Goal: Information Seeking & Learning: Learn about a topic

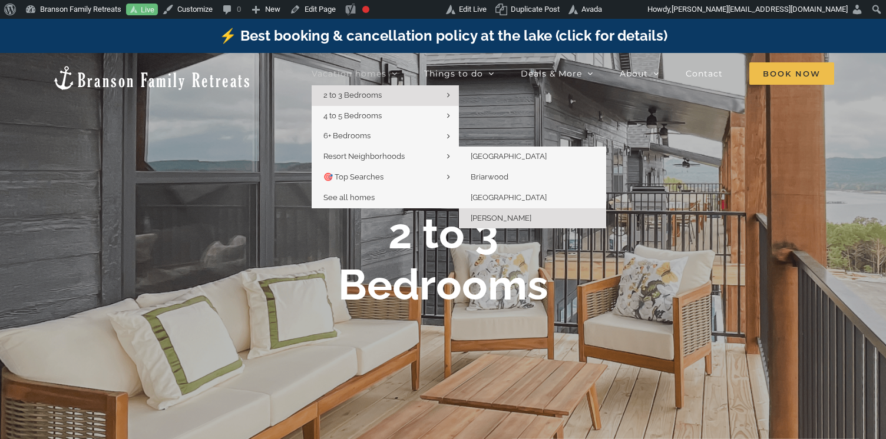
click at [494, 214] on span "[PERSON_NAME]" at bounding box center [501, 218] width 61 height 9
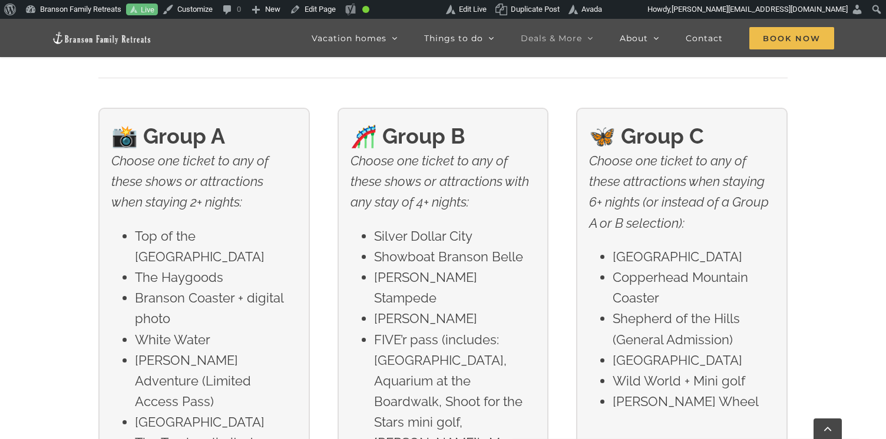
scroll to position [1829, 0]
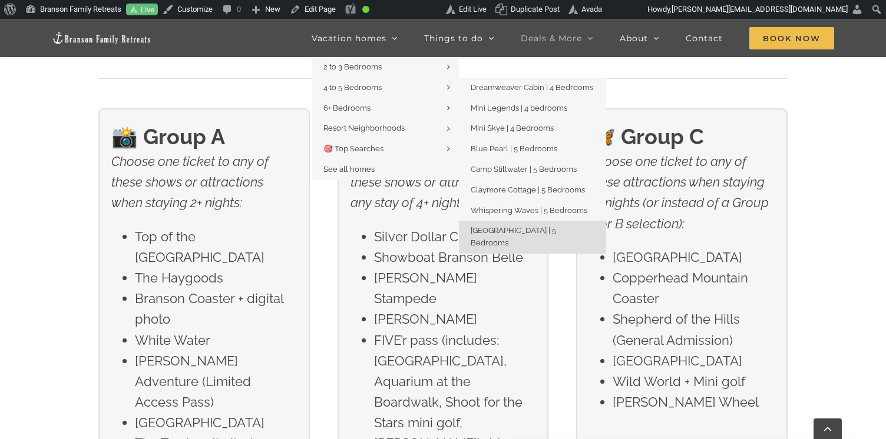
click at [489, 227] on span "[GEOGRAPHIC_DATA] | 5 Bedrooms" at bounding box center [513, 236] width 85 height 21
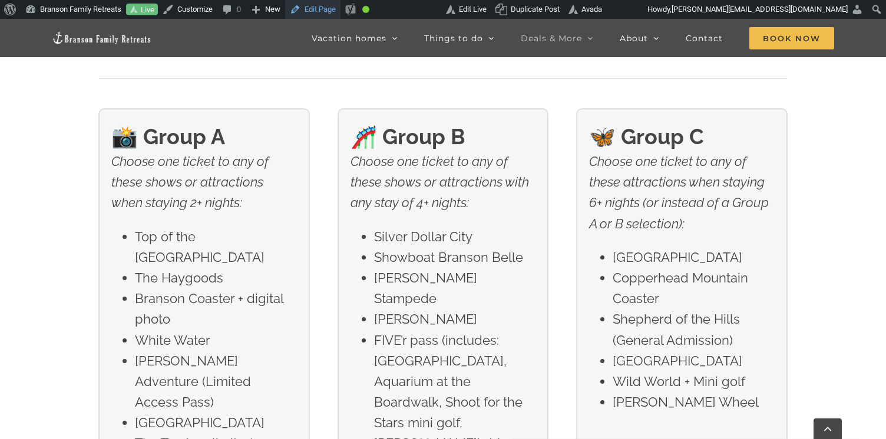
click at [318, 9] on link "Edit Page" at bounding box center [312, 9] width 55 height 19
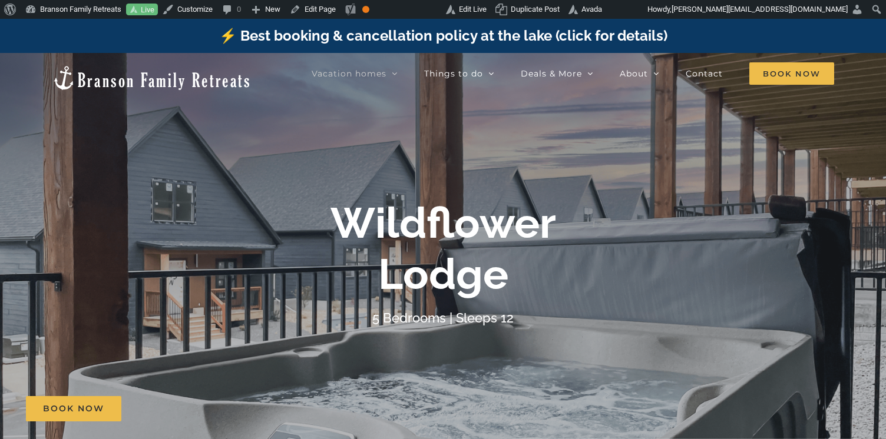
click at [111, 75] on img at bounding box center [152, 78] width 200 height 27
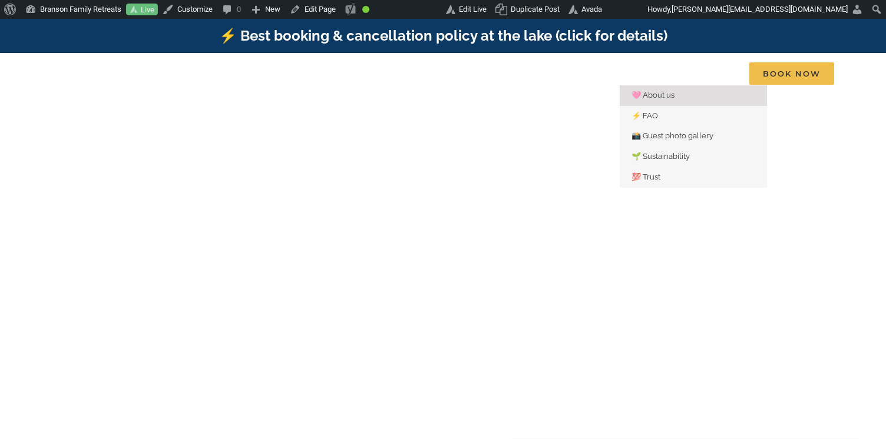
click at [641, 94] on span "🩷 About us" at bounding box center [652, 95] width 43 height 9
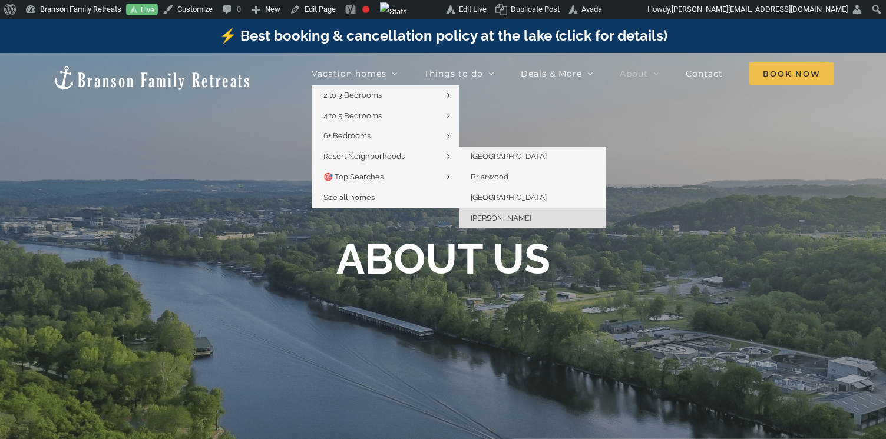
click at [485, 220] on span "[PERSON_NAME]" at bounding box center [501, 218] width 61 height 9
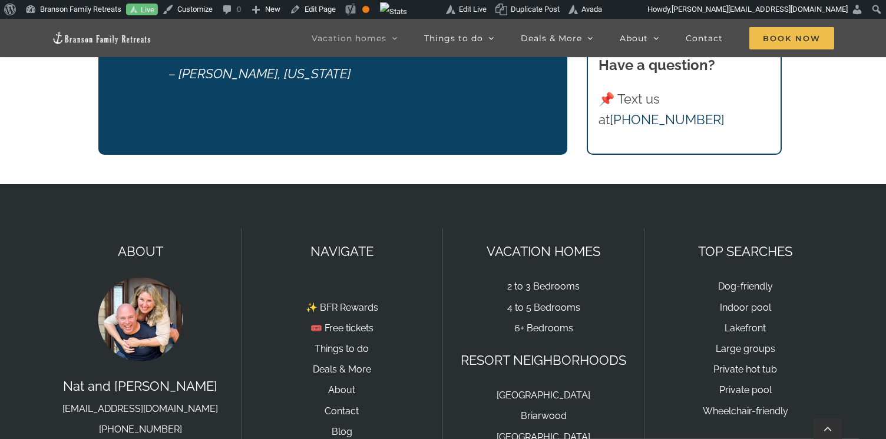
scroll to position [4121, 0]
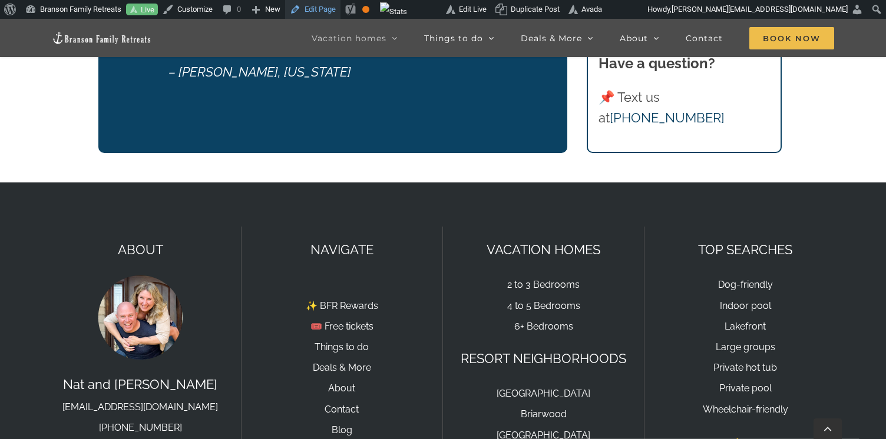
click at [327, 6] on link "Edit Page" at bounding box center [312, 9] width 55 height 19
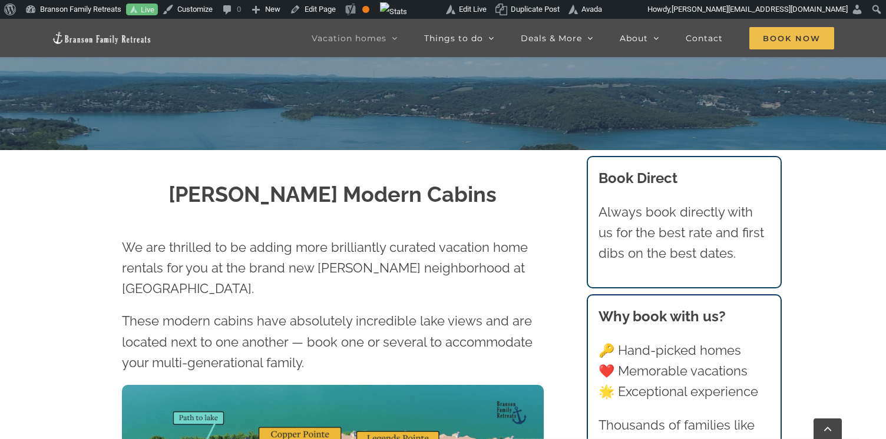
scroll to position [322, 0]
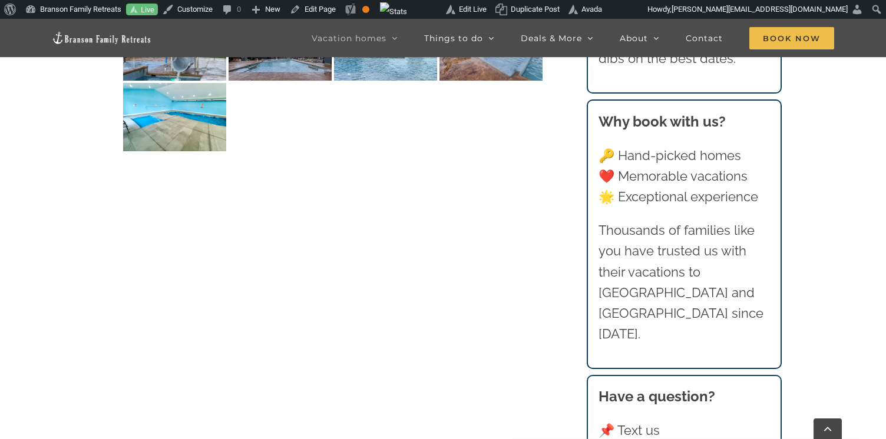
scroll to position [3093, 0]
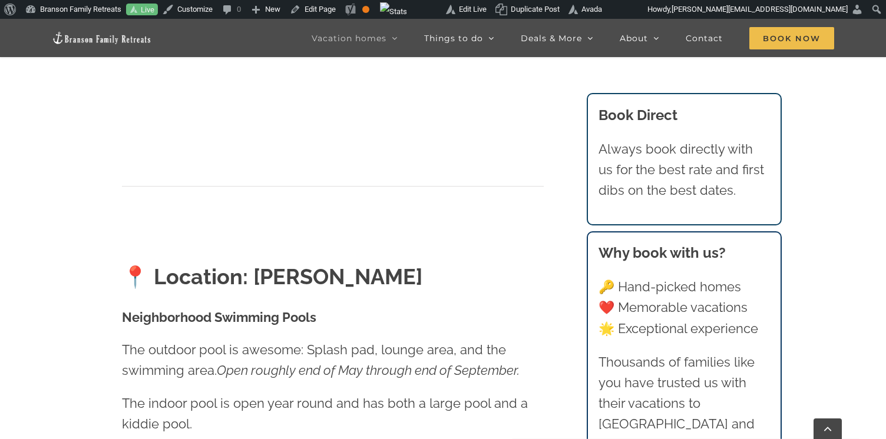
scroll to position [2538, 0]
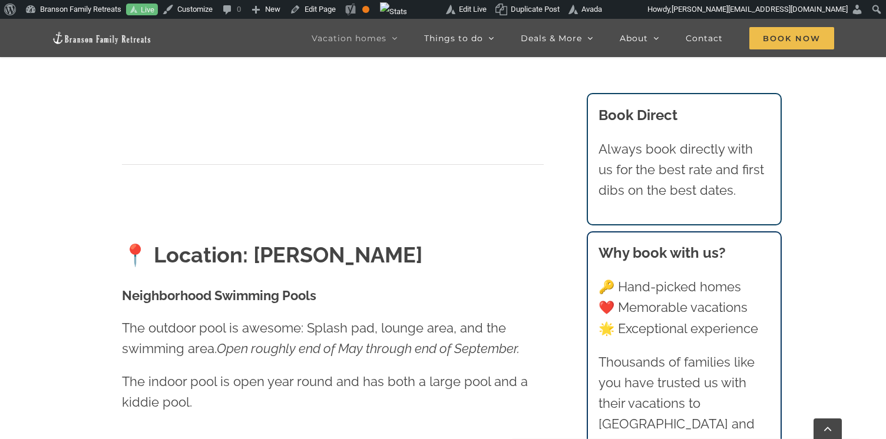
scroll to position [2560, 0]
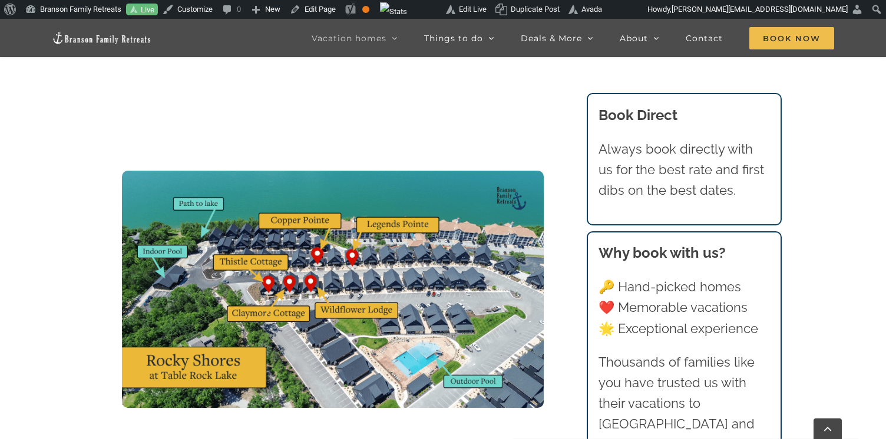
scroll to position [3438, 0]
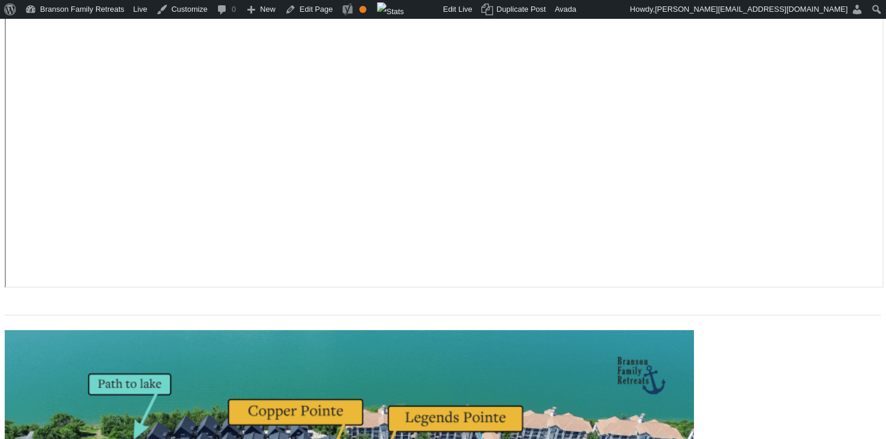
scroll to position [3485, 0]
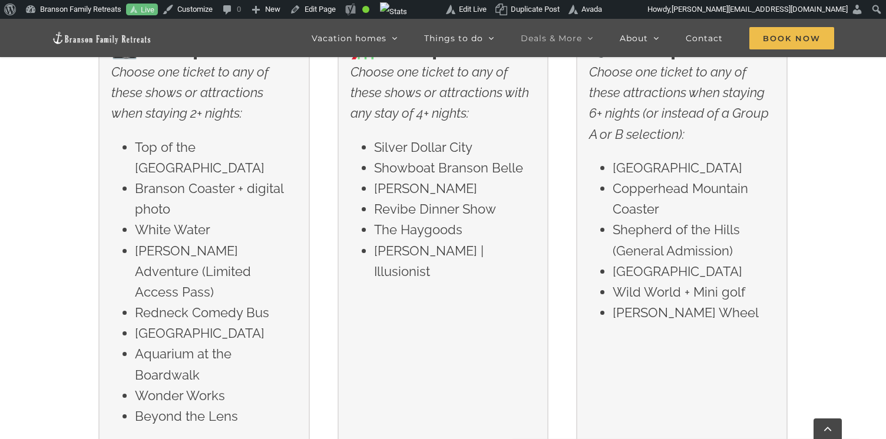
scroll to position [1917, 0]
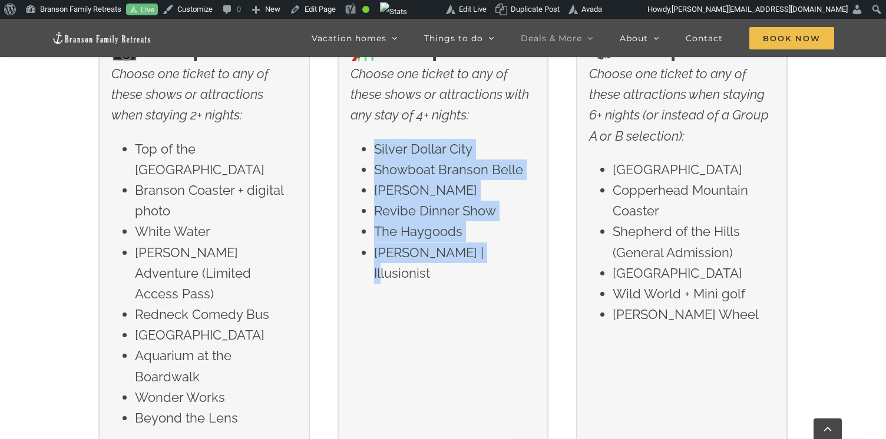
drag, startPoint x: 475, startPoint y: 256, endPoint x: 367, endPoint y: 151, distance: 150.8
click at [367, 151] on ul "Silver Dollar City Showboat [PERSON_NAME] [PERSON_NAME] Dinner Show The Haygood…" at bounding box center [442, 211] width 185 height 145
copy ul "Silver Dollar City Showboat [PERSON_NAME] [PERSON_NAME] Dinner Show The Haygood…"
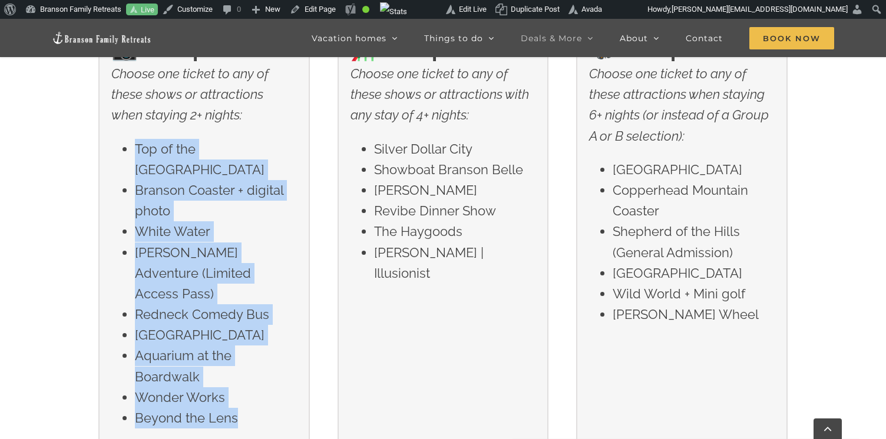
drag, startPoint x: 242, startPoint y: 399, endPoint x: 136, endPoint y: 154, distance: 267.0
click at [136, 154] on ul "Top of the Rock Lost Canyon Cave Branson Coaster + digital photo White Water [P…" at bounding box center [203, 284] width 185 height 290
copy ul "Top of the Rock Lost Canyon Cave Branson Coaster + digital photo White Water [P…"
click at [336, 8] on link "Edit Page" at bounding box center [312, 9] width 55 height 19
